Goal: Check status: Check status

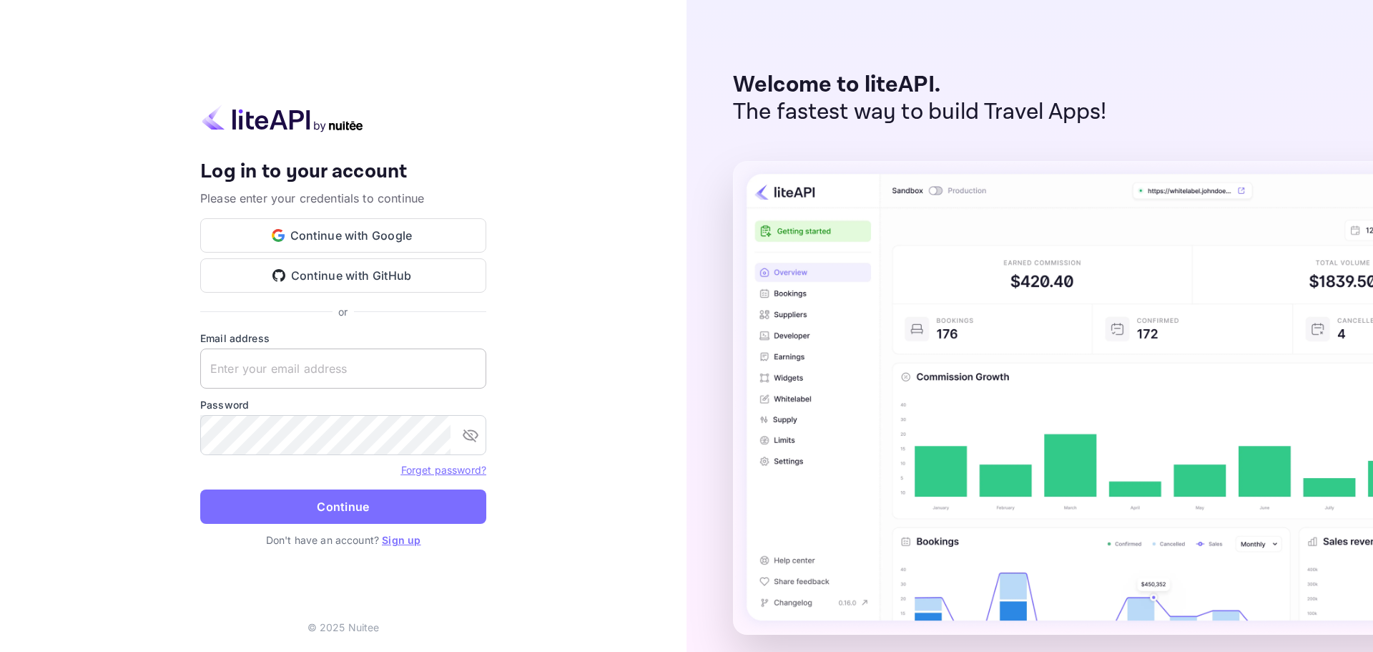
click at [383, 354] on input "text" at bounding box center [343, 368] width 286 height 40
click at [383, 355] on input "text" at bounding box center [343, 368] width 286 height 40
paste input "[EMAIL_ADDRESS][DOMAIN_NAME]"
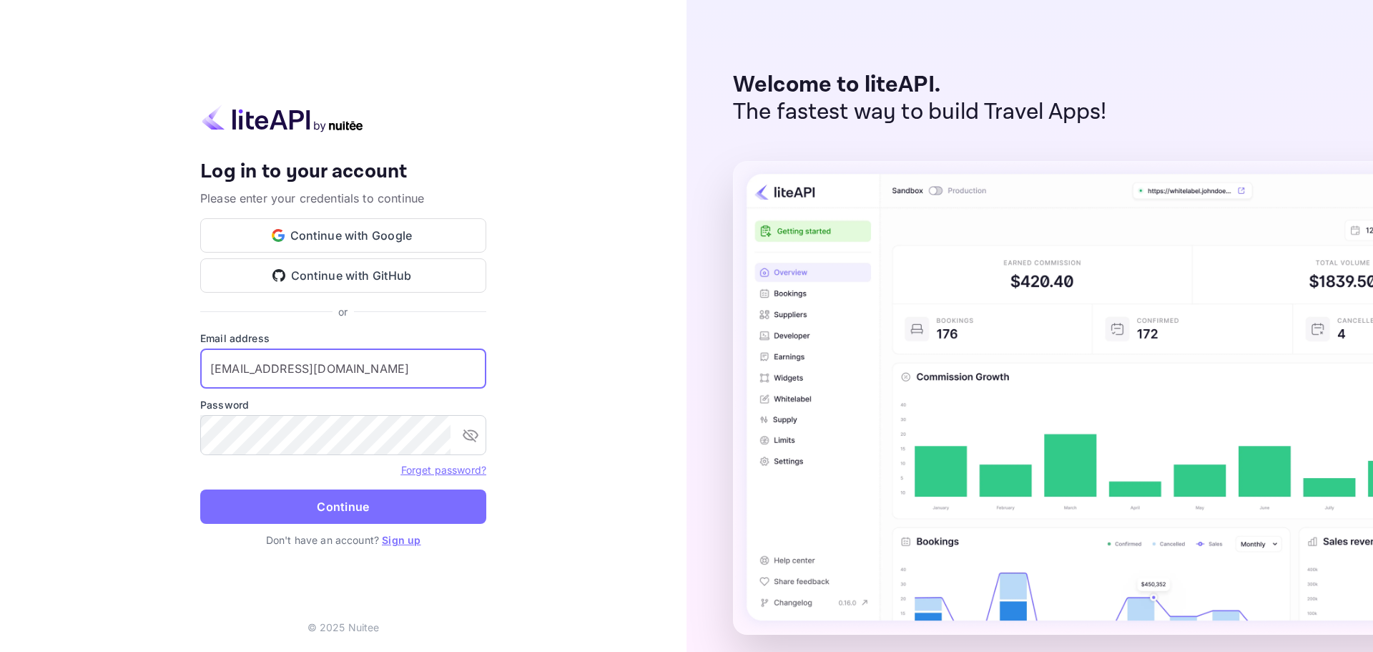
type input "[EMAIL_ADDRESS][DOMAIN_NAME]"
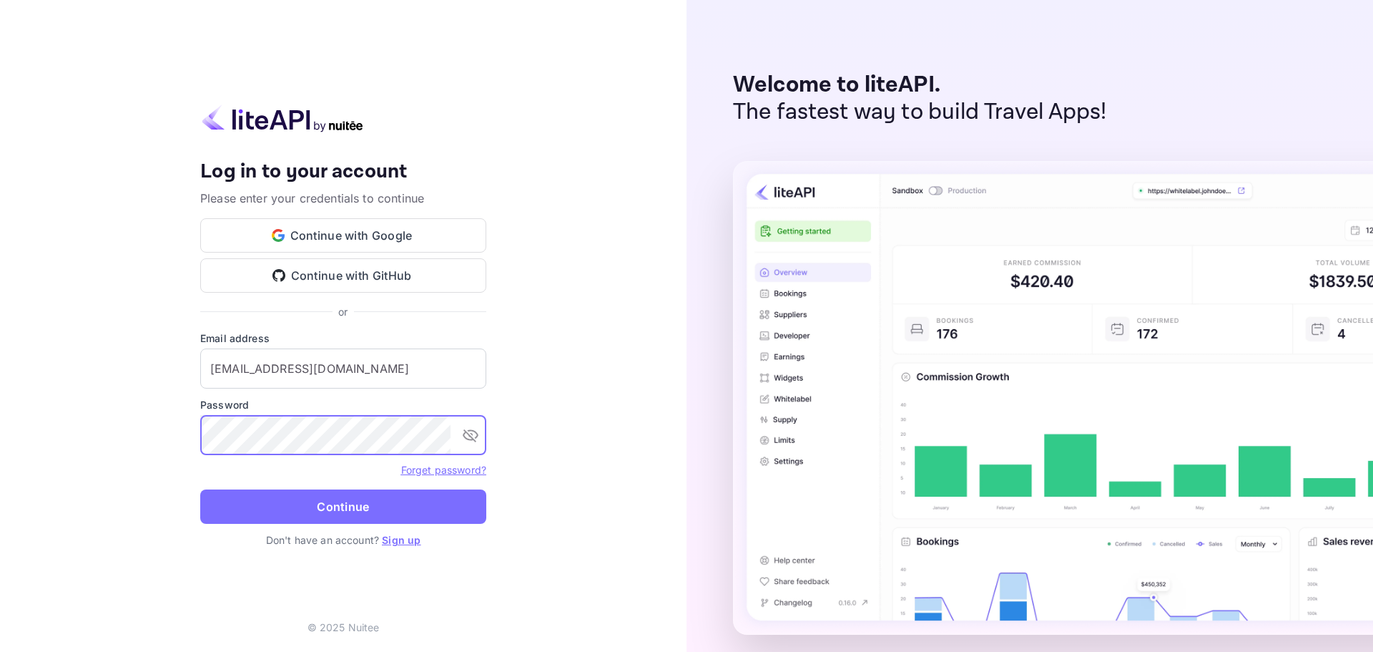
click at [363, 507] on button "Continue" at bounding box center [343, 506] width 286 height 34
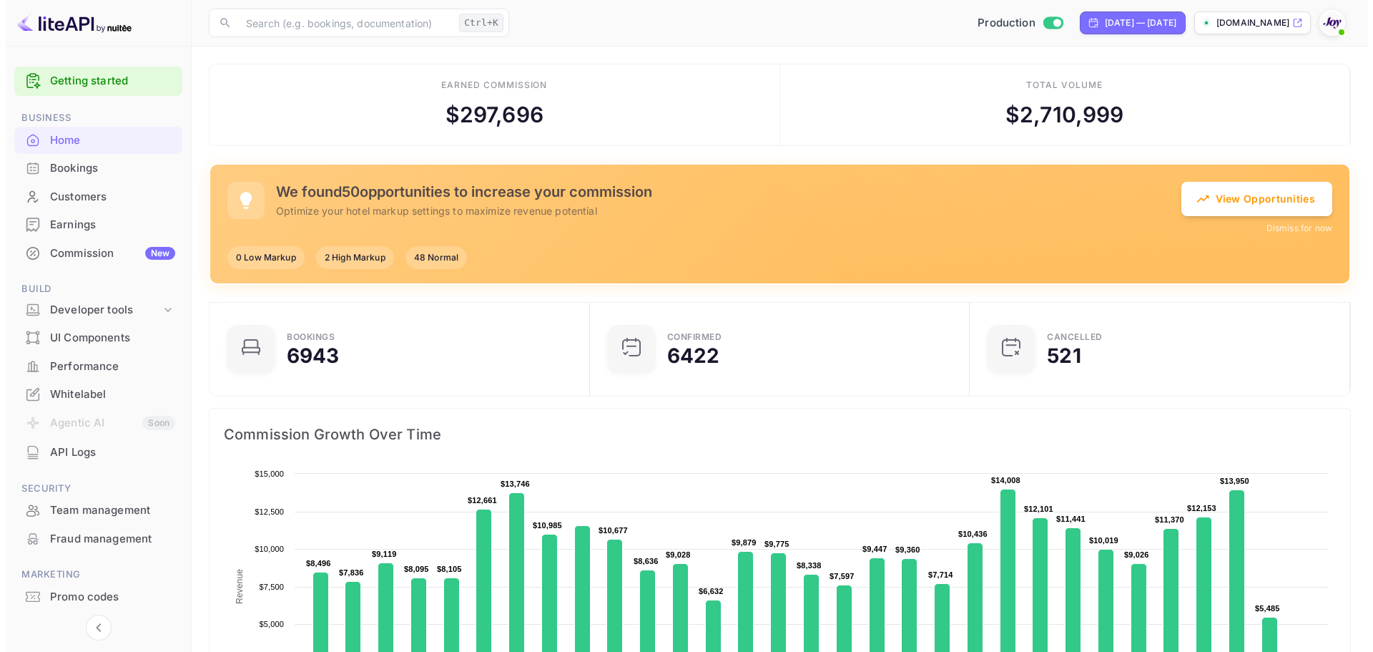
scroll to position [11, 11]
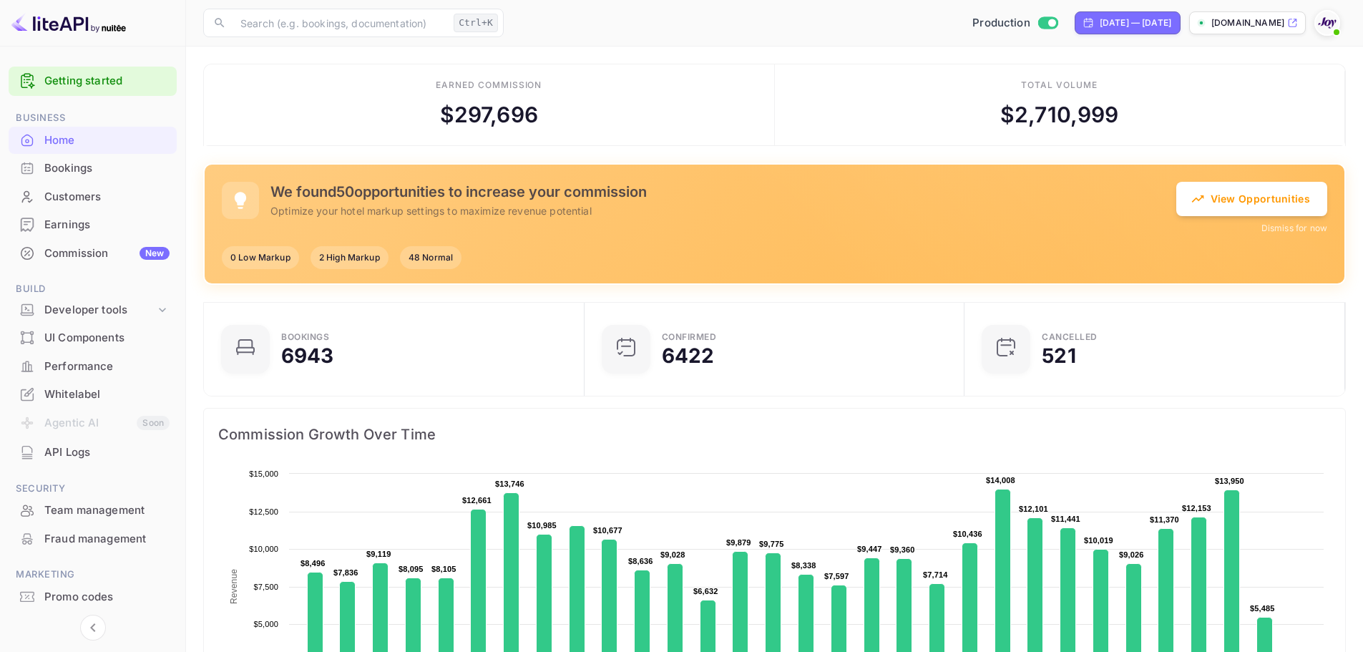
click at [96, 159] on div "Bookings" at bounding box center [93, 168] width 168 height 28
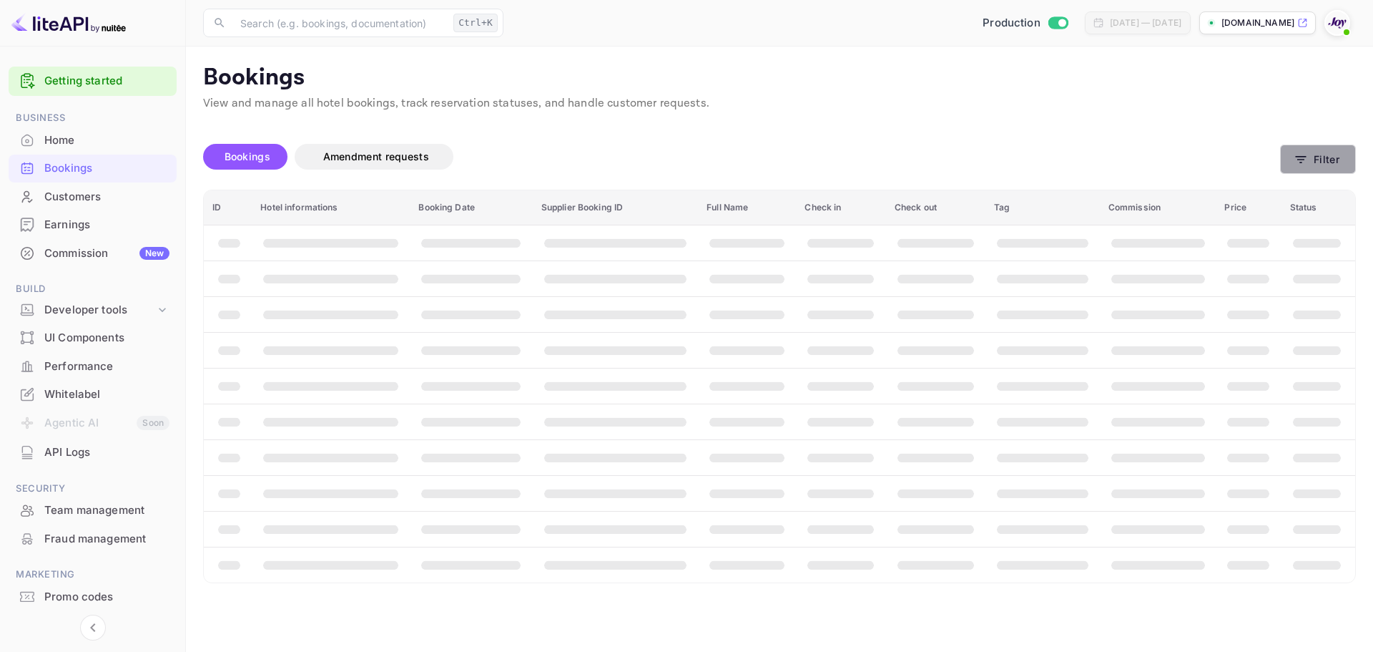
click at [1308, 160] on icon "button" at bounding box center [1301, 159] width 14 height 14
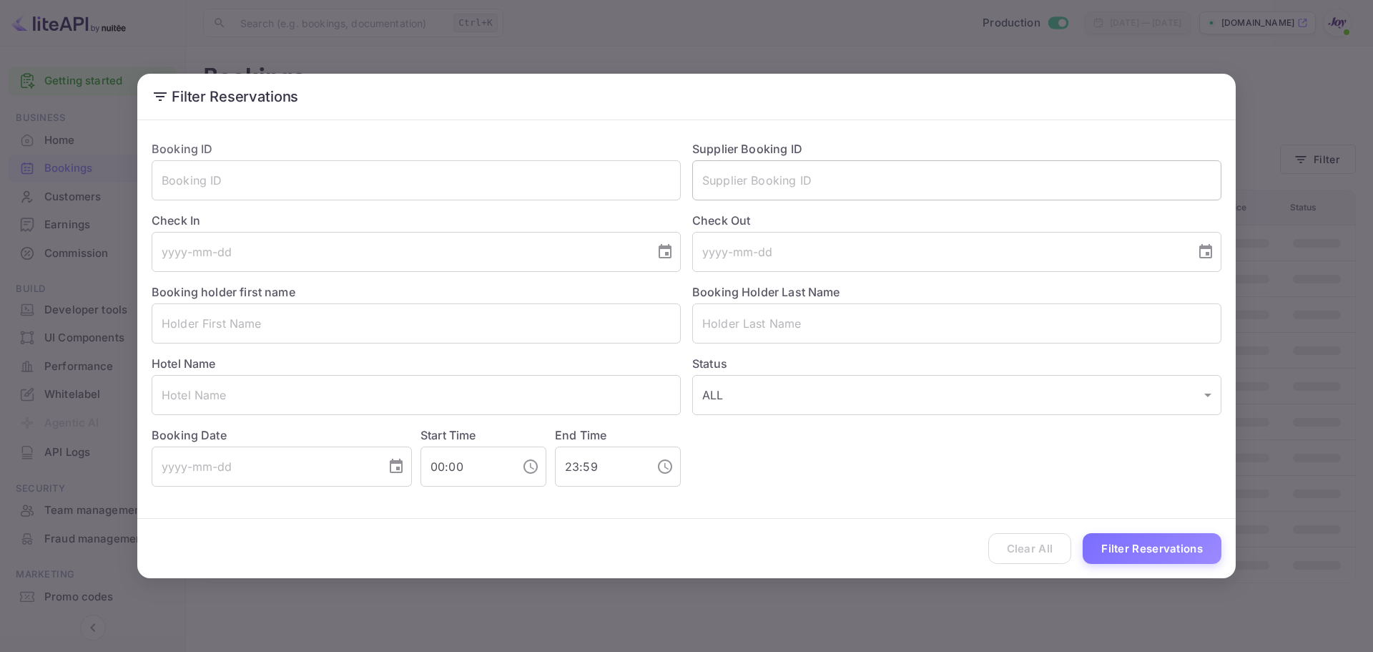
click at [765, 172] on input "text" at bounding box center [956, 180] width 529 height 40
paste input "9300362"
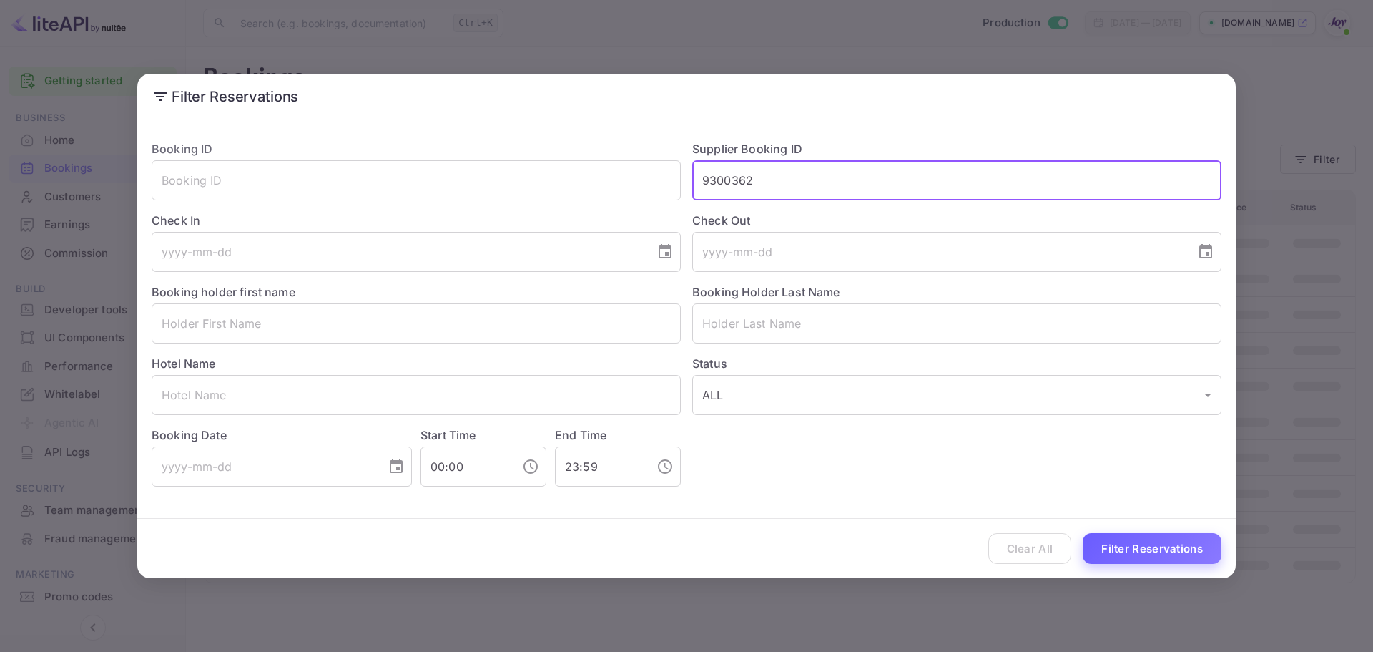
type input "9300362"
click at [1144, 553] on button "Filter Reservations" at bounding box center [1152, 548] width 139 height 31
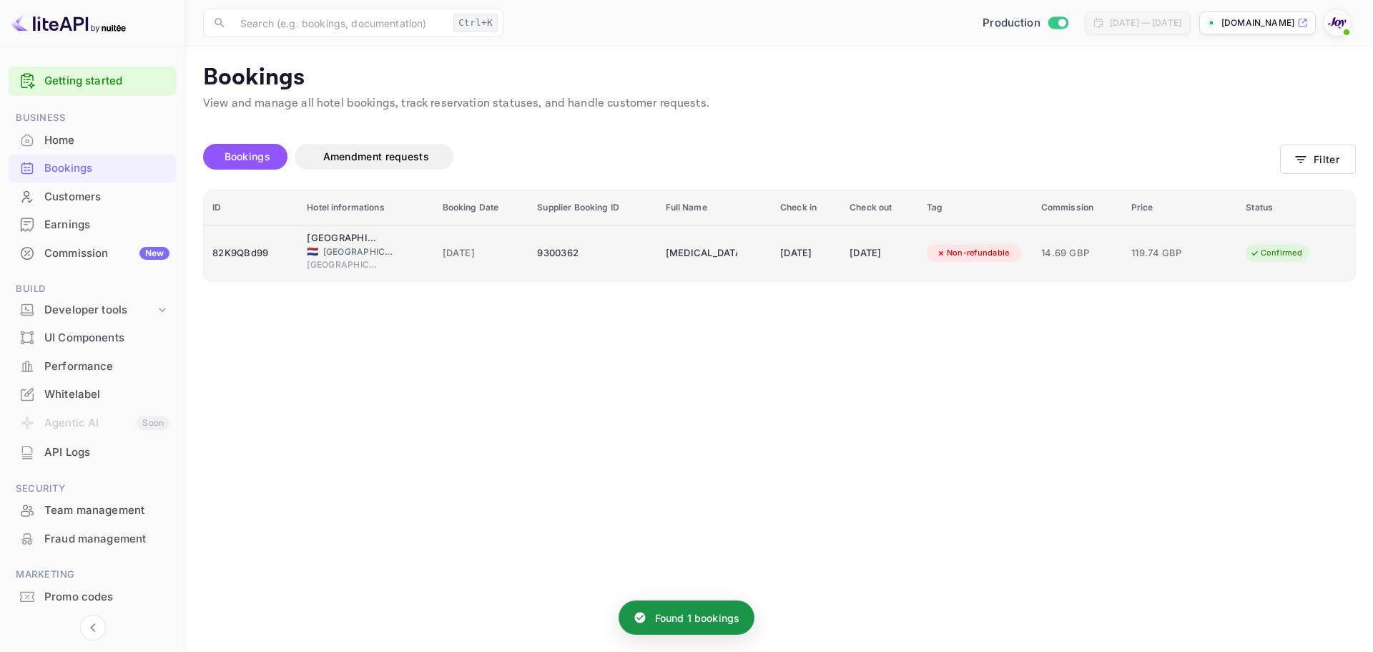
click at [409, 254] on div "🇳🇱 [GEOGRAPHIC_DATA]" at bounding box center [366, 251] width 118 height 13
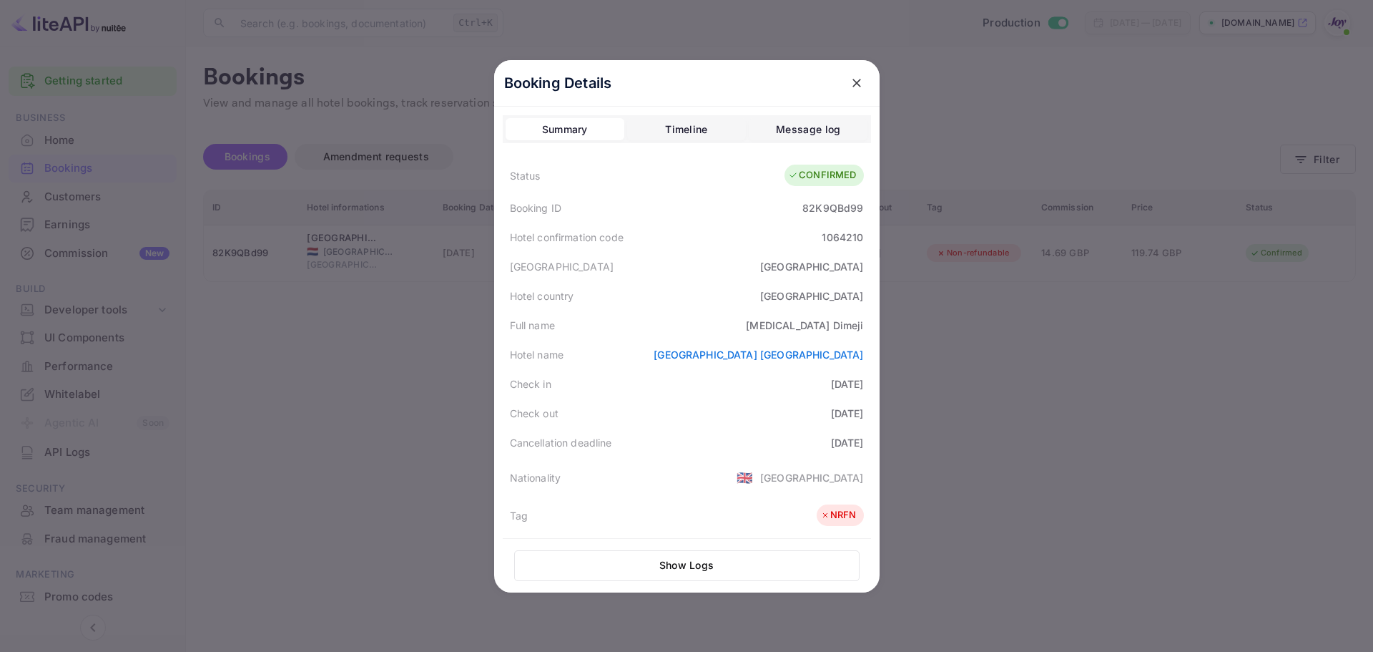
click at [316, 368] on div at bounding box center [686, 326] width 1373 height 652
